Goal: Navigation & Orientation: Find specific page/section

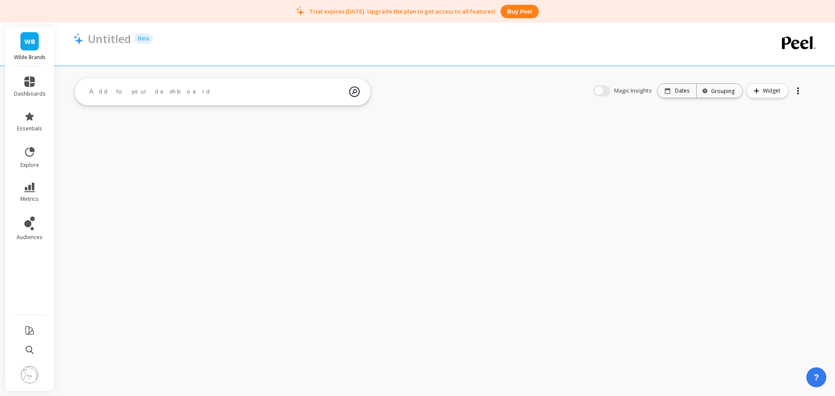
click at [35, 370] on img at bounding box center [29, 374] width 17 height 17
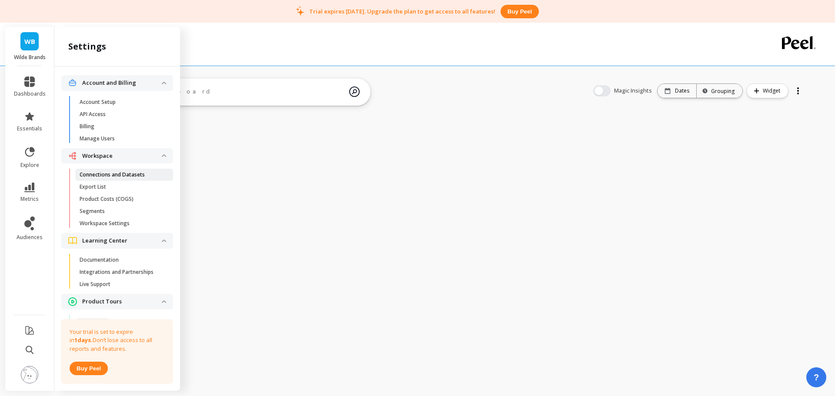
click at [114, 179] on link "Connections and Datasets" at bounding box center [124, 175] width 98 height 12
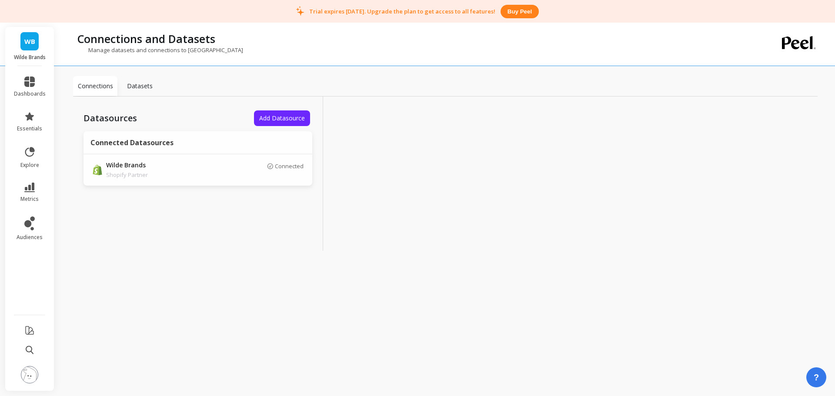
click at [30, 380] on img at bounding box center [29, 374] width 17 height 17
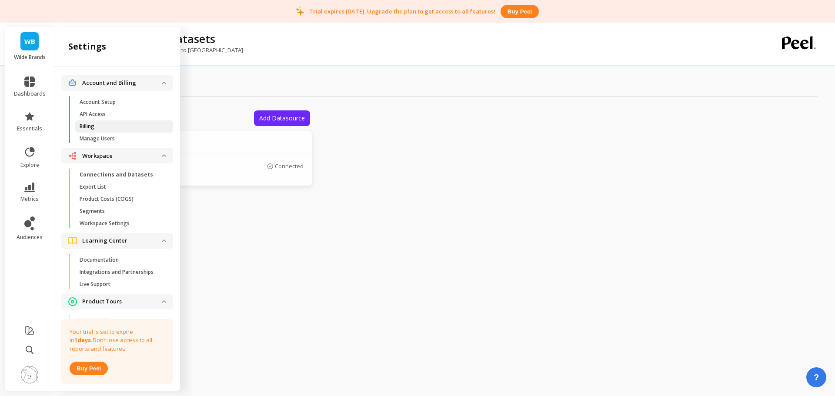
click at [97, 126] on span "Billing" at bounding box center [121, 126] width 83 height 7
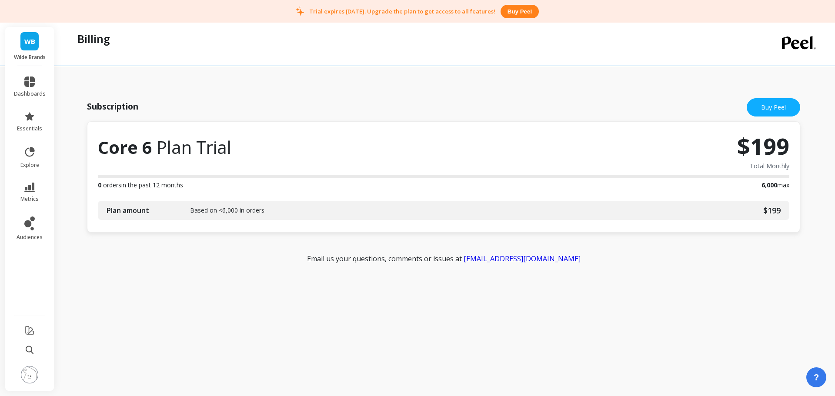
click at [28, 378] on img at bounding box center [29, 374] width 17 height 17
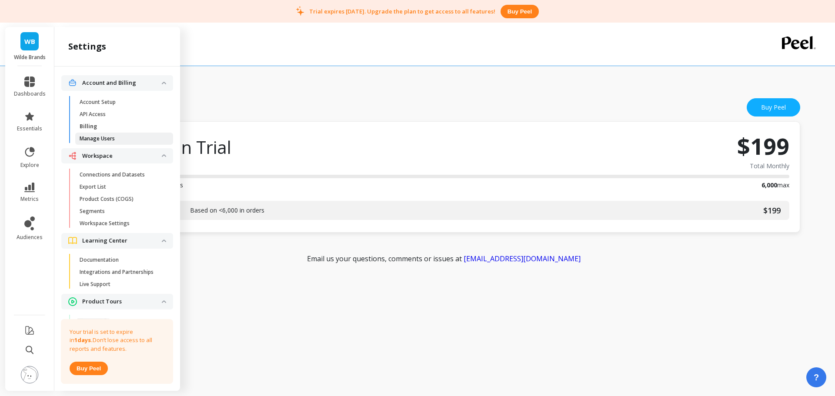
click at [113, 138] on p "Manage Users" at bounding box center [97, 138] width 35 height 7
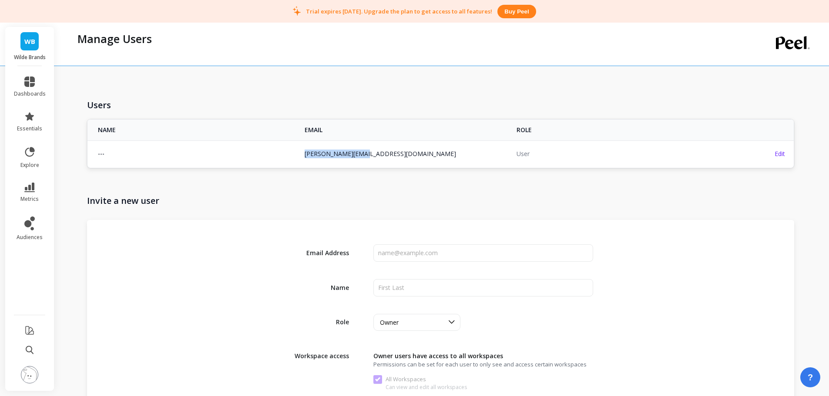
copy link "david@bndlss.email"
drag, startPoint x: 366, startPoint y: 153, endPoint x: 304, endPoint y: 158, distance: 61.9
click at [303, 158] on td "david@bndlss.email" at bounding box center [405, 154] width 212 height 27
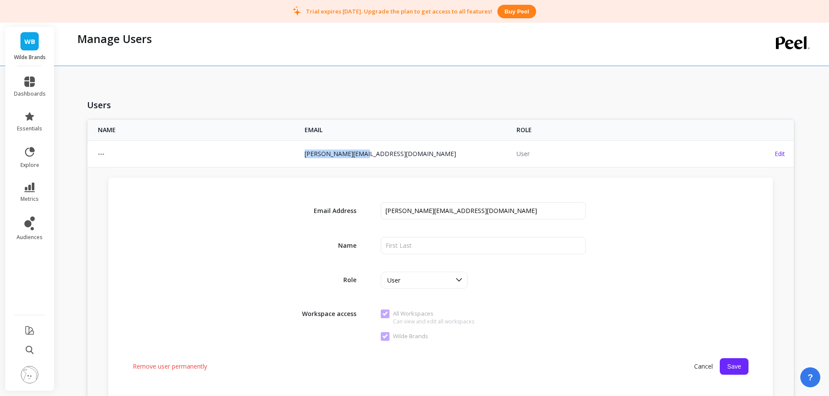
copy link "david@bndlss.email"
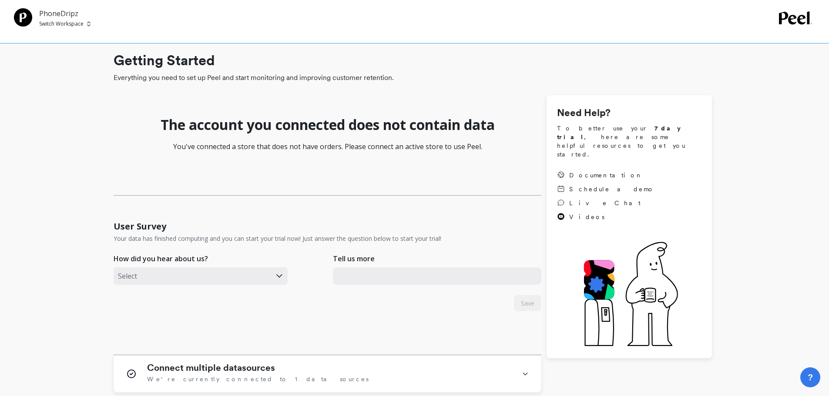
click at [61, 12] on p "PhoneDripz" at bounding box center [64, 13] width 51 height 10
click at [61, 20] on div "PhoneDripz Switch Workspace" at bounding box center [64, 18] width 51 height 20
click at [62, 22] on p "Switch Workspace" at bounding box center [61, 23] width 44 height 7
click at [120, 69] on div "P PhoneDripz" at bounding box center [94, 65] width 102 height 17
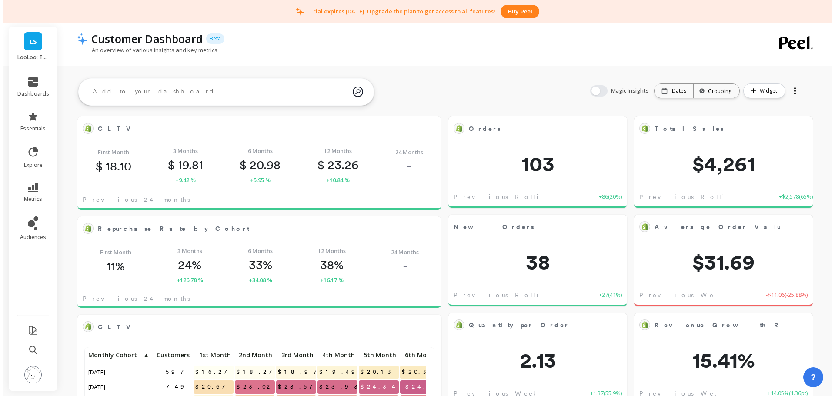
scroll to position [233, 333]
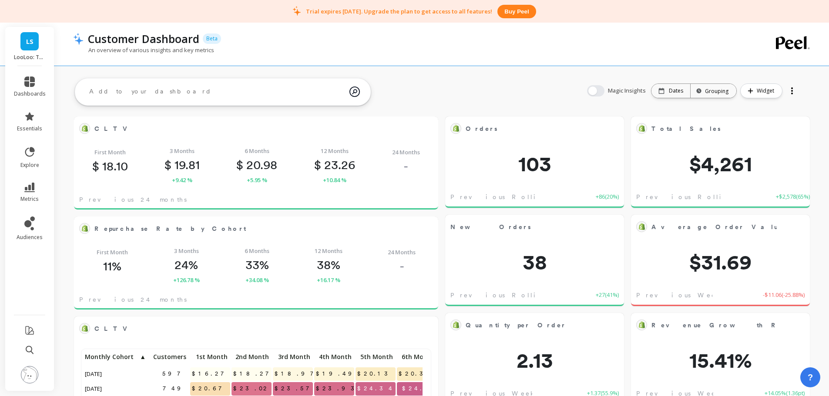
click at [30, 369] on img at bounding box center [29, 374] width 17 height 17
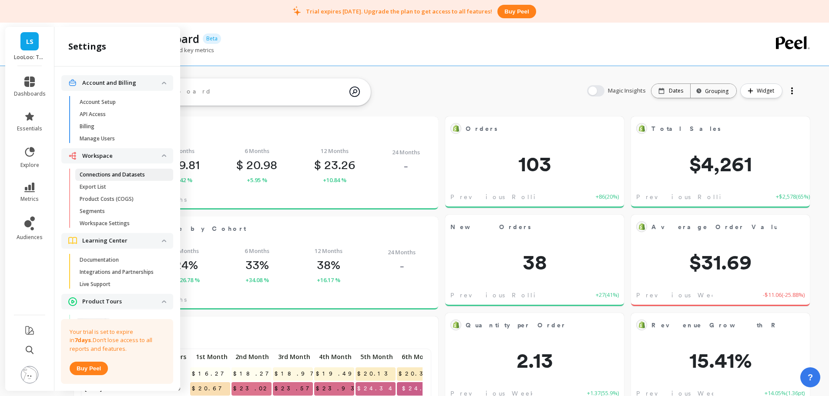
click at [133, 178] on p "Connections and Datasets" at bounding box center [112, 174] width 65 height 7
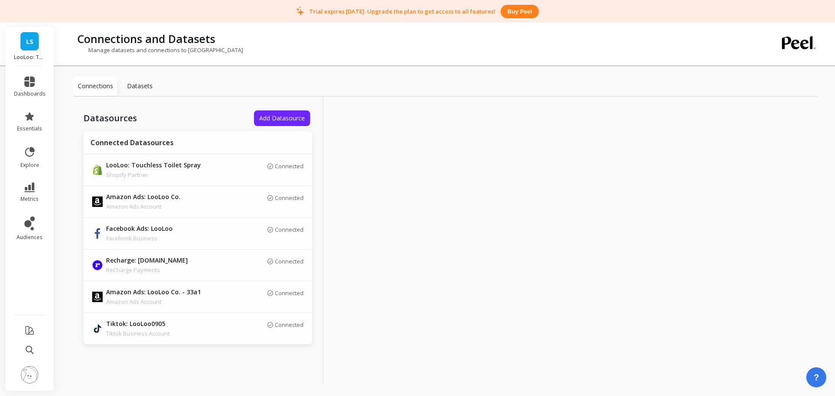
click at [24, 46] on link "LS" at bounding box center [29, 41] width 18 height 18
